Goal: Information Seeking & Learning: Understand process/instructions

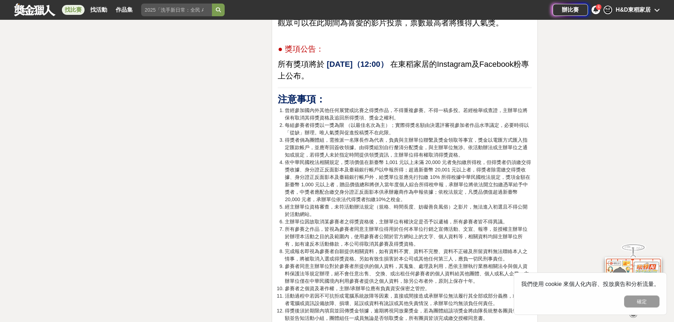
scroll to position [1487, 0]
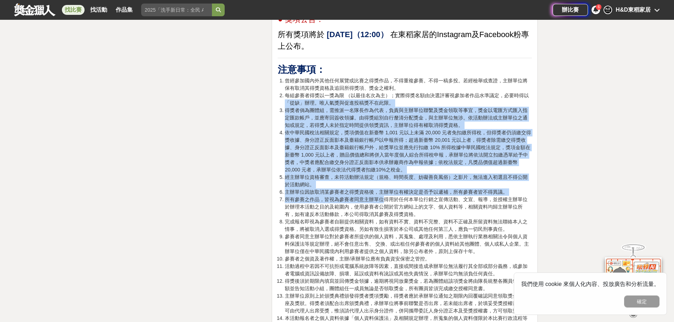
drag, startPoint x: 289, startPoint y: 109, endPoint x: 385, endPoint y: 201, distance: 133.4
click at [385, 201] on ol "曾經參加國內外其他任何展覽或比賽之得獎作品，不得重複參賽。不得一稿多投。若經檢舉或查證，主辦單位將保有取消其得獎資格及追回所得獎項、獎金之權利。 每組參賽者得…" at bounding box center [405, 300] width 254 height 446
click at [385, 201] on li "所有參賽之作品，皆視為參賽者同意主辦單位得用於任何本單位行銷之宣傳活動、文宣、報導，並授權主辦單位於辦理本活動之目的及範圍內，使用參賽者公開於官方網站上的文字…" at bounding box center [408, 207] width 247 height 22
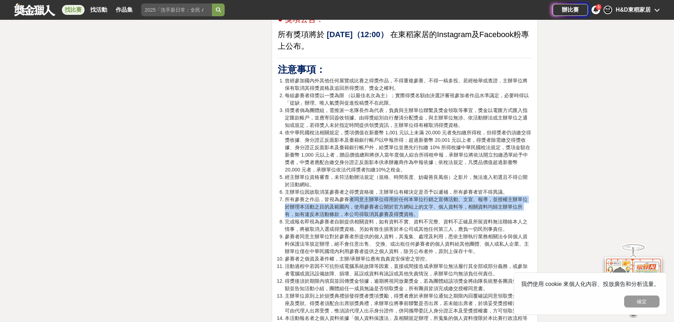
drag, startPoint x: 350, startPoint y: 199, endPoint x: 458, endPoint y: 213, distance: 109.2
click at [458, 213] on li "所有參賽之作品，皆視為參賽者同意主辦單位得用於任何本單位行銷之宣傳活動、文宣、報導，並授權主辦單位於辦理本活動之目的及範圍內，使用參賽者公開於官方網站上的文字…" at bounding box center [408, 207] width 247 height 22
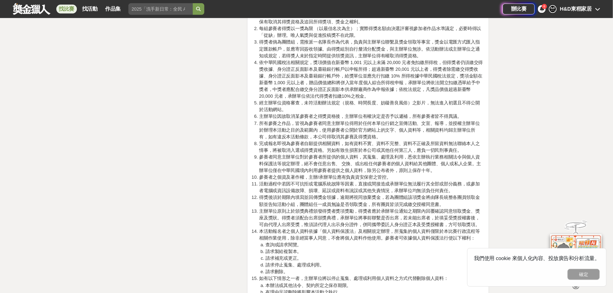
scroll to position [1557, 0]
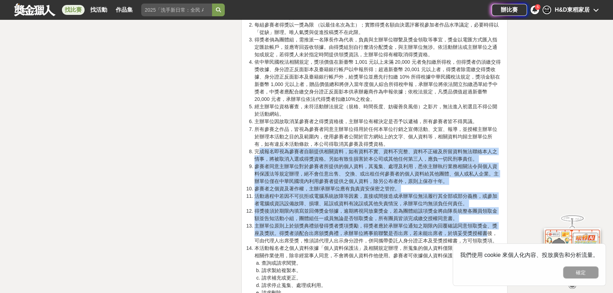
drag, startPoint x: 259, startPoint y: 150, endPoint x: 490, endPoint y: 232, distance: 244.7
click at [490, 232] on ol "曾經參加國內外其他任何展覽或比賽之得獎作品，不得重複參賽。不得一稿多投。若經檢舉或查證，主辦單位將保有取消其得獎資格及追回所得獎項、獎金之權利。 每組參賽者得…" at bounding box center [374, 229] width 254 height 446
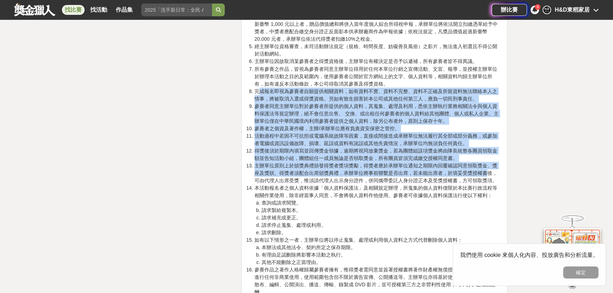
scroll to position [1621, 0]
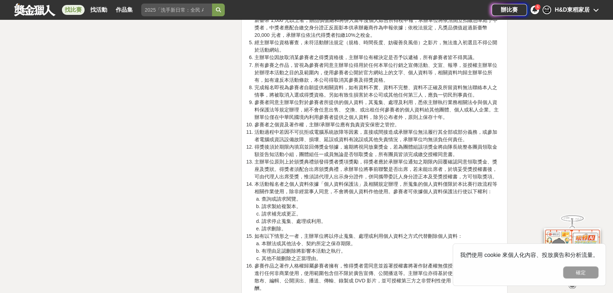
click at [368, 181] on li "本活動報名者之個人資料依據「個人資料保護法」及相關規定辦理，所蒐集的個人資料僅限於本比賽行政流程等相關作業使用，除非經當事人同意，不會將個人資料作他使用。參賽…" at bounding box center [377, 206] width 247 height 52
drag, startPoint x: 350, startPoint y: 168, endPoint x: 431, endPoint y: 171, distance: 81.1
click at [431, 171] on li "主辦單位原則上於頒獎典禮頒發得獎者獎項獎勵，得獎者應於承辦單位通知之期限內回覆確認同意領取獎金、獎座及獎狀。得獎者須配合出席頒獎典禮，承辦單位將事前聯繫是否出…" at bounding box center [377, 169] width 247 height 22
drag, startPoint x: 495, startPoint y: 166, endPoint x: 481, endPoint y: 169, distance: 14.4
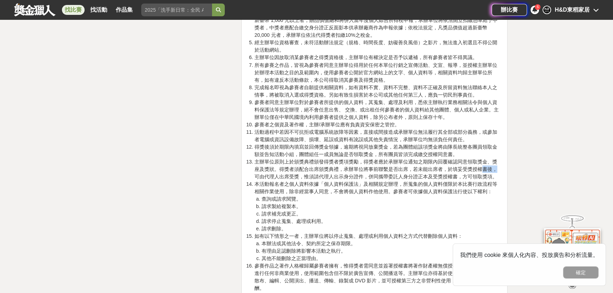
click at [481, 169] on li "主辦單位原則上於頒獎典禮頒發得獎者獎項獎勵，得獎者應於承辦單位通知之期限內回覆確認同意領取獎金、獎座及獎狀。得獎者須配合出席頒獎典禮，承辦單位將事前聯繫是否出…" at bounding box center [377, 169] width 247 height 22
click at [468, 172] on li "主辦單位原則上於頒獎典禮頒發得獎者獎項獎勵，得獎者應於承辦單位通知之期限內回覆確認同意領取獎金、獎座及獎狀。得獎者須配合出席頒獎典禮，承辦單位將事前聯繫是否出…" at bounding box center [377, 169] width 247 height 22
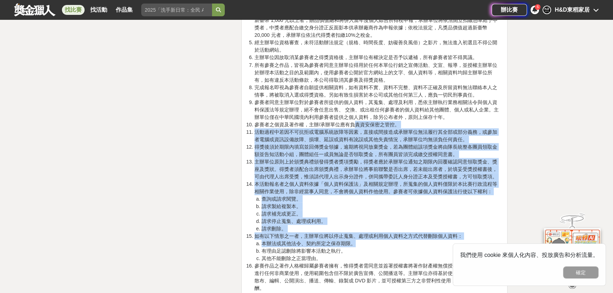
drag, startPoint x: 355, startPoint y: 125, endPoint x: 493, endPoint y: 239, distance: 179.2
click at [493, 239] on ol "曾經參加國內外其他任何展覽或比賽之得獎作品，不得重複參賽。不得一稿多投。若經檢舉或查證，主辦單位將保有取消其得獎資格及追回所得獎項、獎金之權利。 每組參賽者得…" at bounding box center [374, 165] width 254 height 446
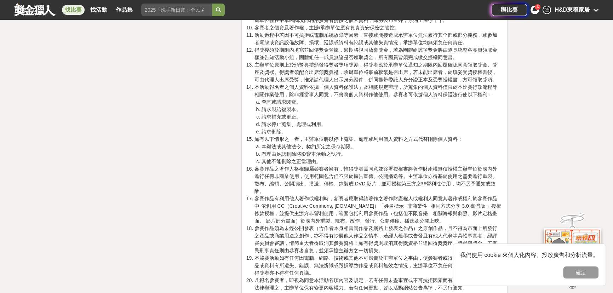
click at [424, 169] on li "參賽作品之著作人格權歸屬參賽者擁有，惟得獎者需同意並簽署授權書將著作財產權無償授權主辦單位於國內外進行任何非商業使用，使用範圍包含但不限於廣告宣傳、公開播送等…" at bounding box center [377, 180] width 247 height 30
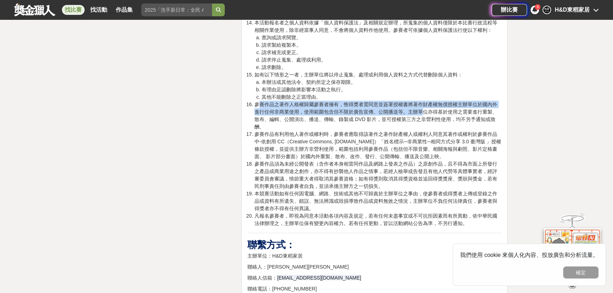
drag, startPoint x: 258, startPoint y: 104, endPoint x: 421, endPoint y: 111, distance: 162.9
click at [421, 111] on li "參賽作品之著作人格權歸屬參賽者擁有，惟得獎者需同意並簽署授權書將著作財產權無償授權主辦單位於國內外進行任何非商業使用，使用範圍包含但不限於廣告宣傳、公開播送等…" at bounding box center [377, 116] width 247 height 30
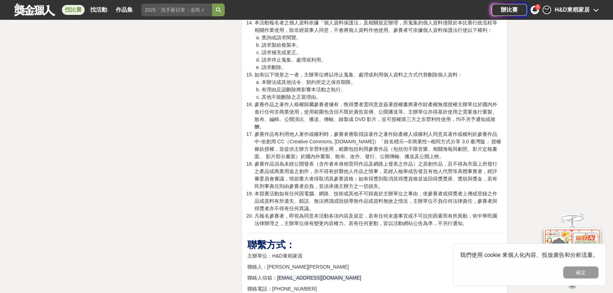
click at [407, 119] on li "參賽作品之著作人格權歸屬參賽者擁有，惟得獎者需同意並簽署授權書將著作財產權無償授權主辦單位於國內外進行任何非商業使用，使用範圍包含但不限於廣告宣傳、公開播送等…" at bounding box center [377, 116] width 247 height 30
drag, startPoint x: 274, startPoint y: 113, endPoint x: 301, endPoint y: 111, distance: 26.6
click at [301, 111] on li "參賽作品之著作人格權歸屬參賽者擁有，惟得獎者需同意並簽署授權書將著作財產權無償授權主辦單位於國內外進行任何非商業使用，使用範圍包含但不限於廣告宣傳、公開播送等…" at bounding box center [377, 116] width 247 height 30
click at [356, 101] on li "參賽作品之著作人格權歸屬參賽者擁有，惟得獎者需同意並簽署授權書將著作財產權無償授權主辦單位於國內外進行任何非商業使用，使用範圍包含但不限於廣告宣傳、公開播送等…" at bounding box center [377, 116] width 247 height 30
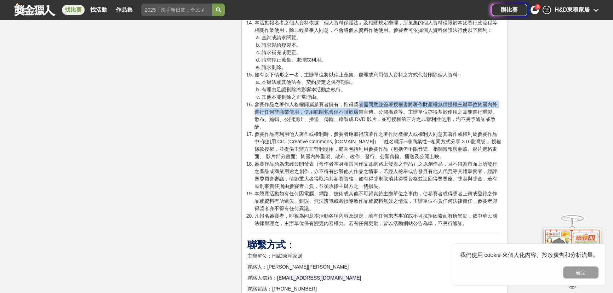
drag, startPoint x: 356, startPoint y: 101, endPoint x: 356, endPoint y: 108, distance: 7.1
click at [356, 108] on li "參賽作品之著作人格權歸屬參賽者擁有，惟得獎者需同意並簽署授權書將著作財產權無償授權主辦單位於國內外進行任何非商業使用，使用範圍包含但不限於廣告宣傳、公開播送等…" at bounding box center [377, 116] width 247 height 30
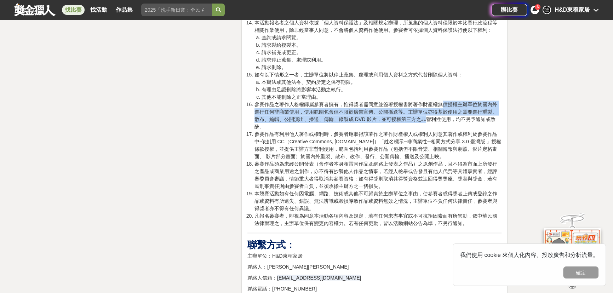
drag, startPoint x: 445, startPoint y: 104, endPoint x: 425, endPoint y: 116, distance: 23.4
click at [425, 116] on li "參賽作品之著作人格權歸屬參賽者擁有，惟得獎者需同意並簽署授權書將著作財產權無償授權主辦單位於國內外進行任何非商業使用，使用範圍包含但不限於廣告宣傳、公開播送等…" at bounding box center [377, 116] width 247 height 30
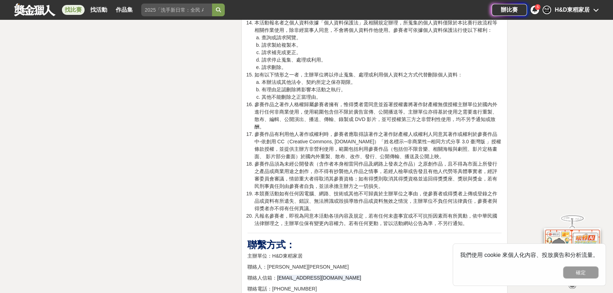
scroll to position [1526, 0]
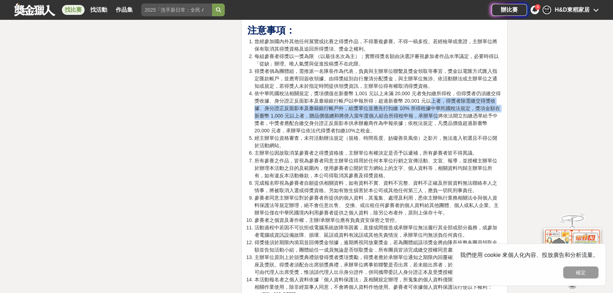
drag, startPoint x: 429, startPoint y: 96, endPoint x: 437, endPoint y: 111, distance: 17.4
click at [437, 111] on li "依中華民國稅法相關規定，獎項價值在新臺幣 1,001 元以上未滿 20,000 元者免扣繳所得稅，但得獎者仍須繳交得獎收據、身分證正反面影本及臺籍銀行帳戶以申…" at bounding box center [377, 112] width 247 height 45
click at [427, 105] on li "依中華民國稅法相關規定，獎項價值在新臺幣 1,001 元以上未滿 20,000 元者免扣繳所得稅，但得獎者仍須繳交得獎收據、身分證正反面影本及臺籍銀行帳戶以申…" at bounding box center [377, 112] width 247 height 45
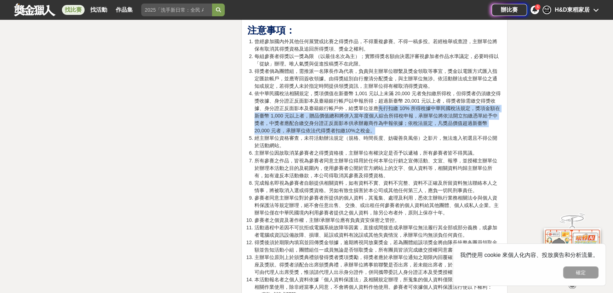
drag, startPoint x: 377, startPoint y: 107, endPoint x: 467, endPoint y: 127, distance: 92.1
click at [467, 127] on li "依中華民國稅法相關規定，獎項價值在新臺幣 1,001 元以上未滿 20,000 元者免扣繳所得稅，但得獎者仍須繳交得獎收據、身分證正反面影本及臺籍銀行帳戶以申…" at bounding box center [377, 112] width 247 height 45
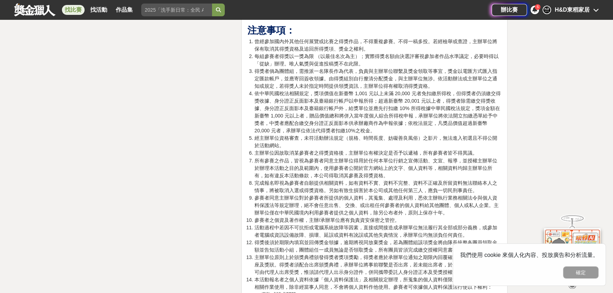
click at [453, 138] on li "經主辦單位資格審查，未符活動辦法規定（規格、時間長度、妨礙善良風俗）之影片，無法進入初選且不得公開於活動網站。" at bounding box center [377, 142] width 247 height 15
drag, startPoint x: 327, startPoint y: 155, endPoint x: 389, endPoint y: 153, distance: 62.3
click at [389, 153] on ol "曾經參加國內外其他任何展覽或比賽之得獎作品，不得重複參賽。不得一稿多投。若經檢舉或查證，主辦單位將保有取消其得獎資格及追回所得獎項、獎金之權利。 每組參賽者得…" at bounding box center [374, 261] width 254 height 446
click at [296, 187] on li "完成報名即視為參賽者自願提供相關資料，如有資料不實、資料不完整、資料不正確及所留資料無法聯絡本人之情事，將被取消入選或得獎資格。另如有致生損害於本公司或其他任…" at bounding box center [377, 186] width 247 height 15
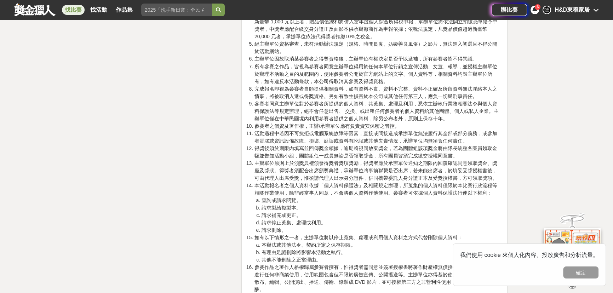
scroll to position [1622, 0]
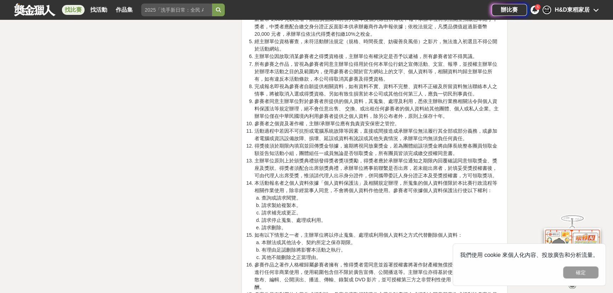
click at [559, 8] on div "H&D東稻家居" at bounding box center [572, 10] width 35 height 8
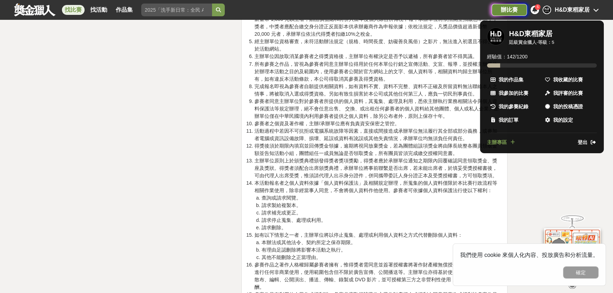
click at [503, 10] on div "辦比賽" at bounding box center [509, 10] width 35 height 12
click at [529, 12] on div at bounding box center [306, 146] width 613 height 293
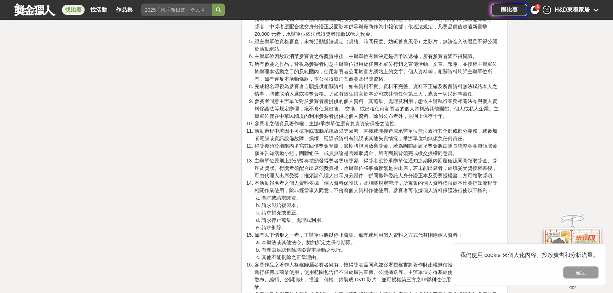
click at [535, 11] on icon at bounding box center [534, 10] width 5 height 6
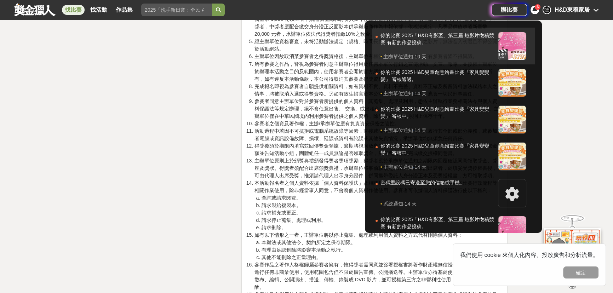
click at [461, 39] on div "你的比賽 2025「H&D有影盃」第三屆 短影片徵稿競賽 有新的作品投稿。" at bounding box center [437, 42] width 114 height 21
